Goal: Information Seeking & Learning: Learn about a topic

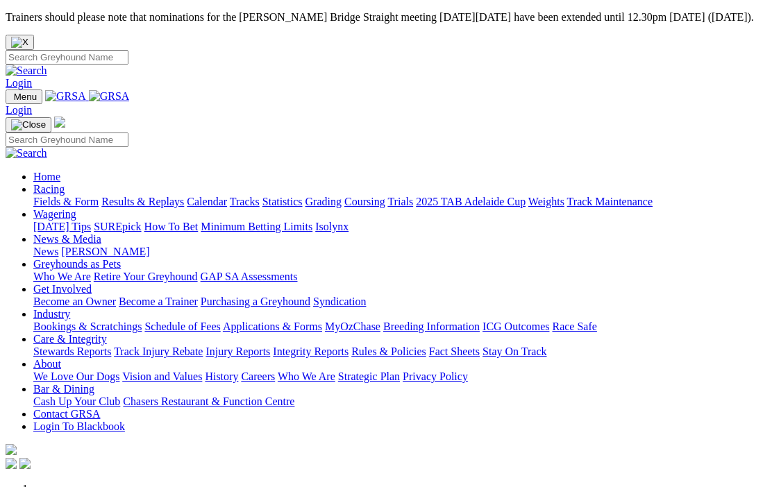
scroll to position [364, 0]
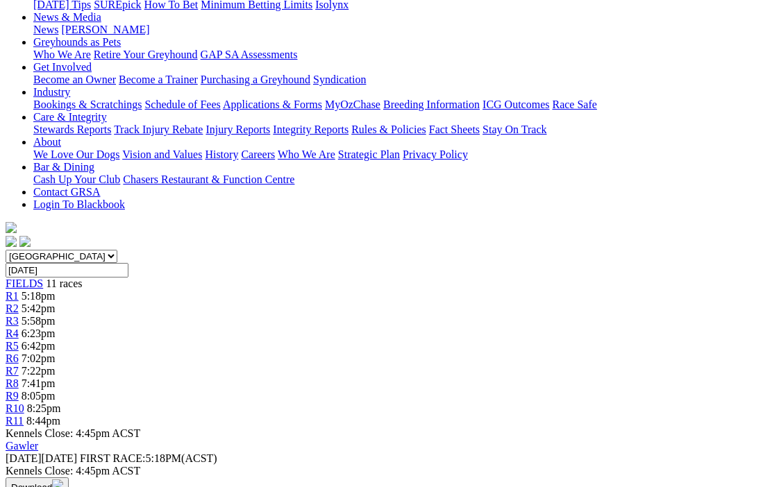
scroll to position [229, 0]
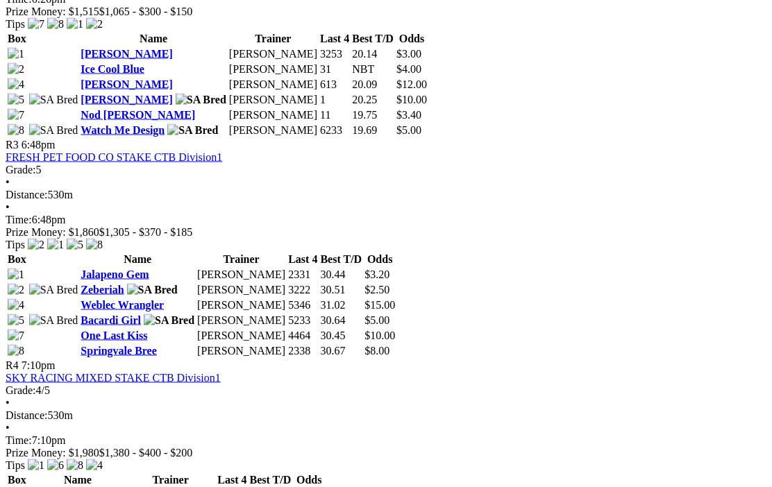
scroll to position [1044, 0]
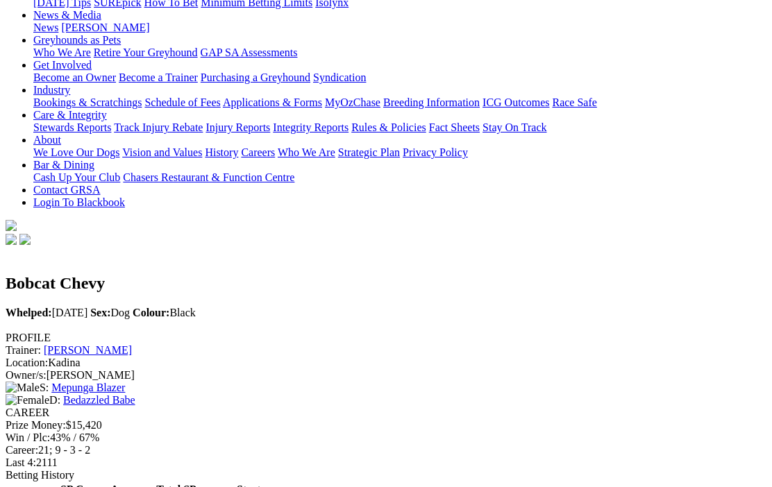
scroll to position [230, 0]
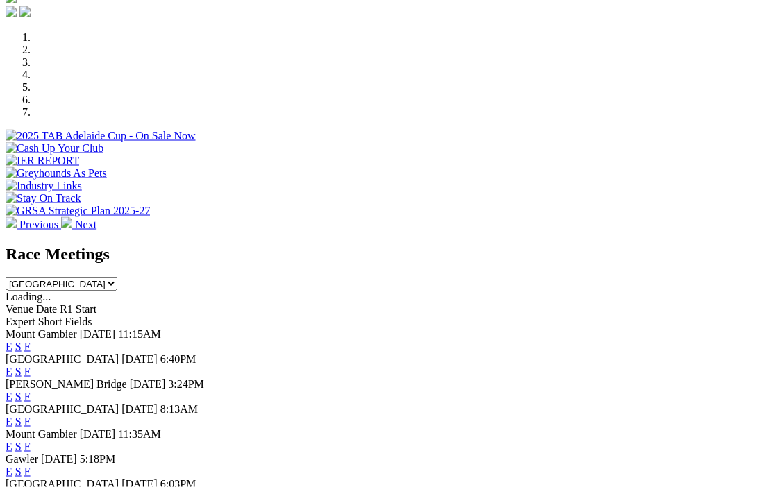
scroll to position [452, 0]
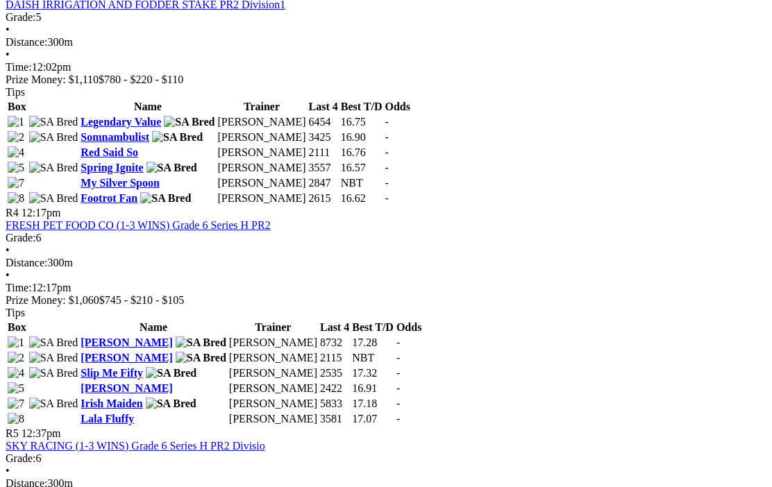
scroll to position [1097, 0]
